Goal: Complete application form

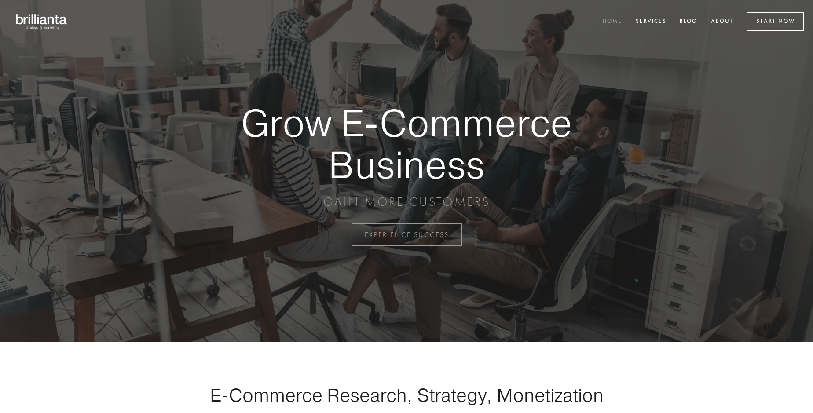
scroll to position [2306, 0]
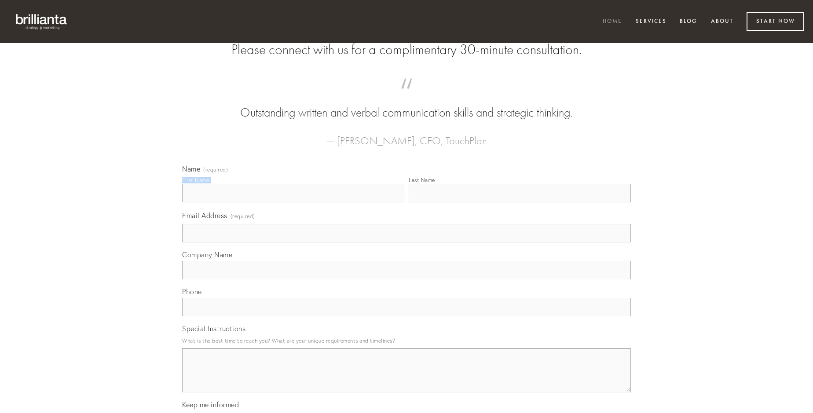
type input "[PERSON_NAME]"
click at [520, 202] on input "Last Name" at bounding box center [520, 193] width 222 height 18
type input "[PERSON_NAME]"
click at [406, 242] on input "Email Address (required)" at bounding box center [406, 233] width 449 height 18
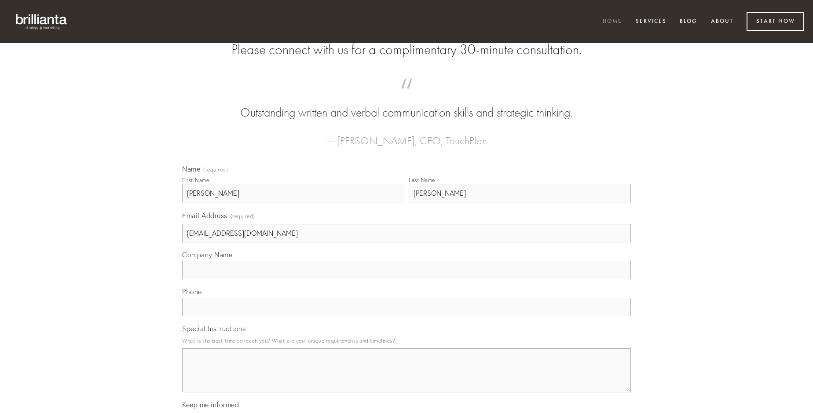
type input "[EMAIL_ADDRESS][DOMAIN_NAME]"
click at [406, 279] on input "Company Name" at bounding box center [406, 270] width 449 height 18
type input "admoveo"
click at [406, 316] on input "text" at bounding box center [406, 307] width 449 height 18
click at [406, 378] on textarea "Special Instructions" at bounding box center [406, 370] width 449 height 44
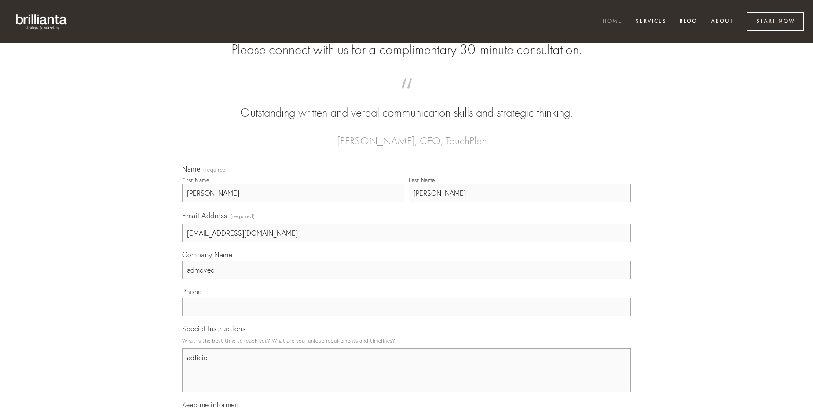
type textarea "adficio"
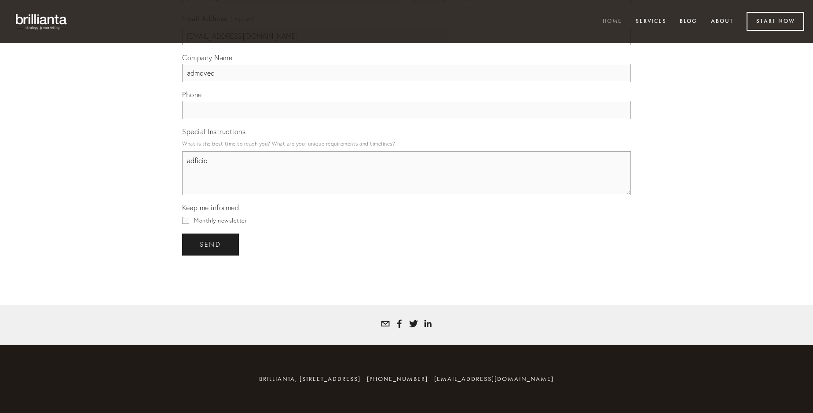
click at [211, 244] on span "send" at bounding box center [211, 245] width 22 height 8
